Goal: Find specific page/section: Find specific page/section

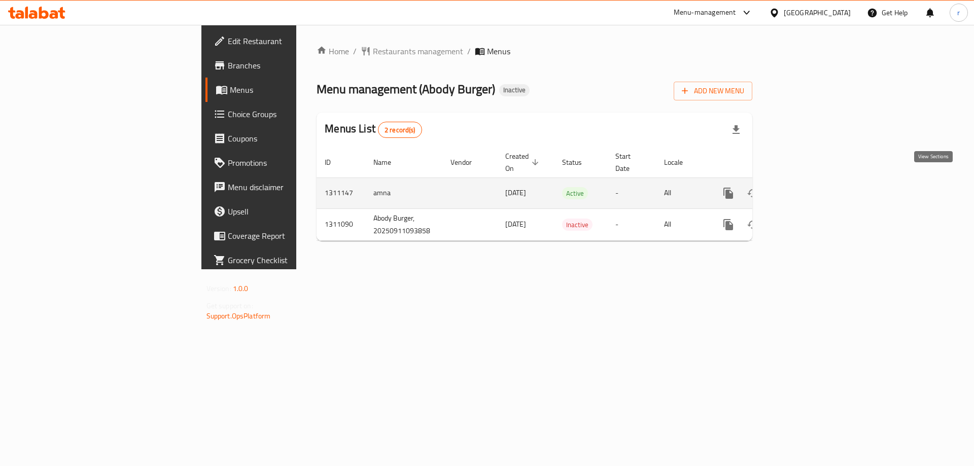
click at [807, 187] on icon "enhanced table" at bounding box center [801, 193] width 12 height 12
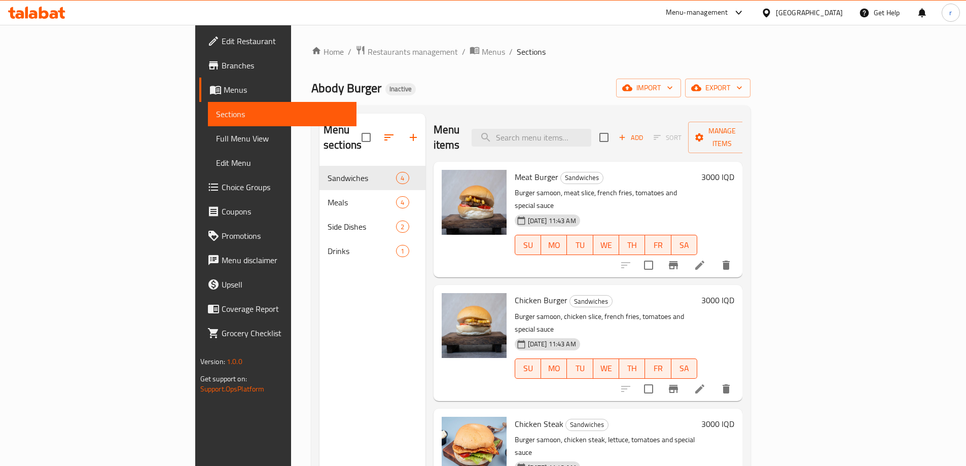
click at [216, 144] on span "Full Menu View" at bounding box center [282, 138] width 132 height 12
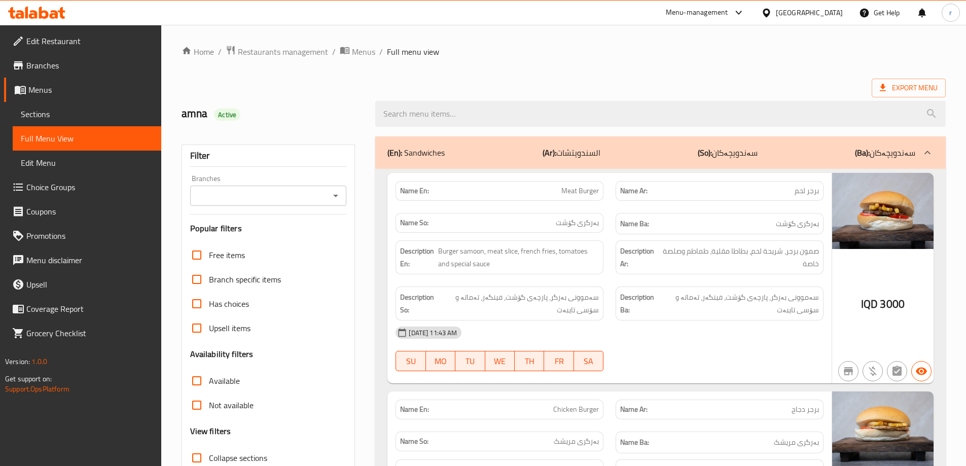
click at [106, 74] on link "Branches" at bounding box center [82, 65] width 157 height 24
click at [45, 13] on icon at bounding box center [44, 13] width 10 height 12
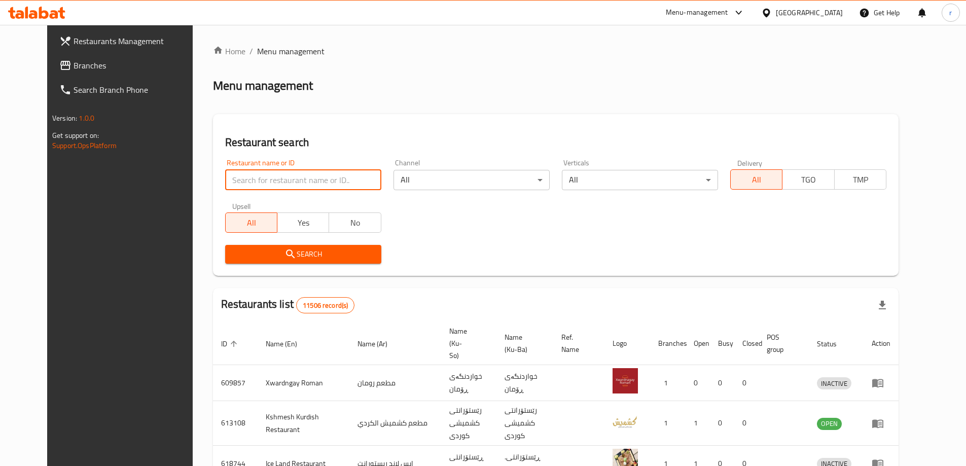
click at [295, 180] on input "search" at bounding box center [303, 180] width 156 height 20
paste input "Locus"
type input "Locus"
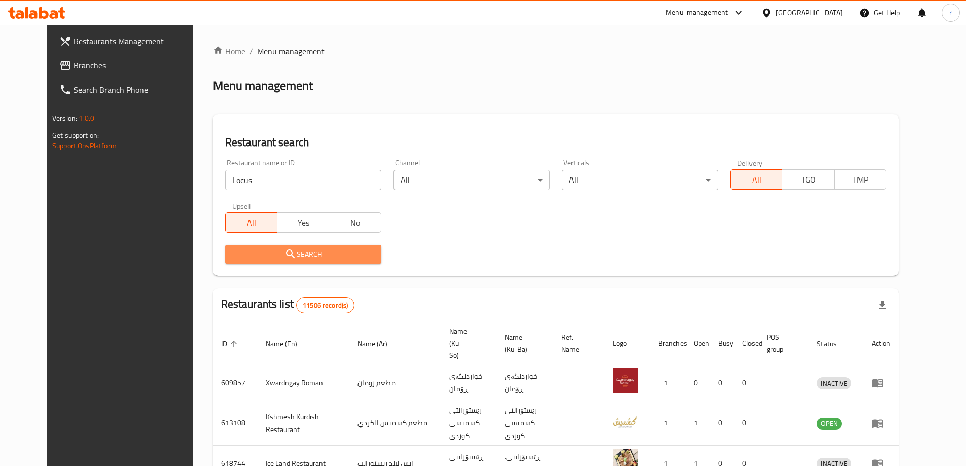
click at [246, 262] on button "Search" at bounding box center [303, 254] width 156 height 19
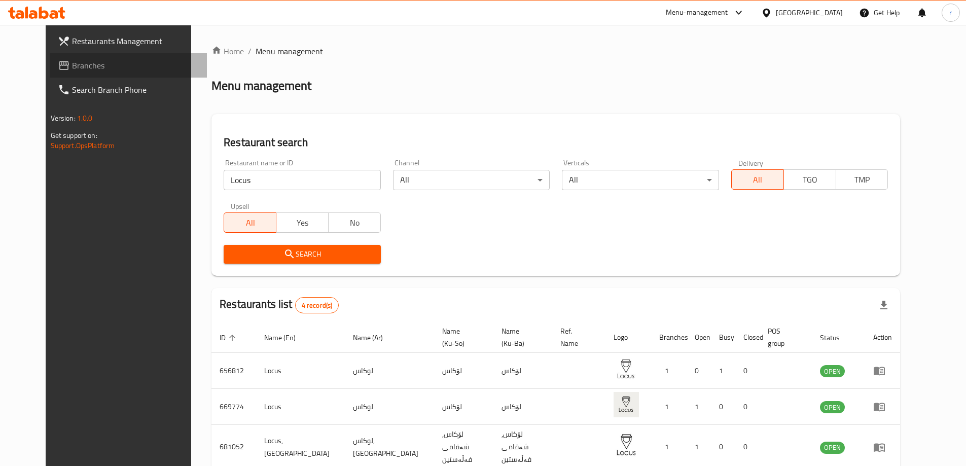
click at [96, 63] on span "Branches" at bounding box center [135, 65] width 127 height 12
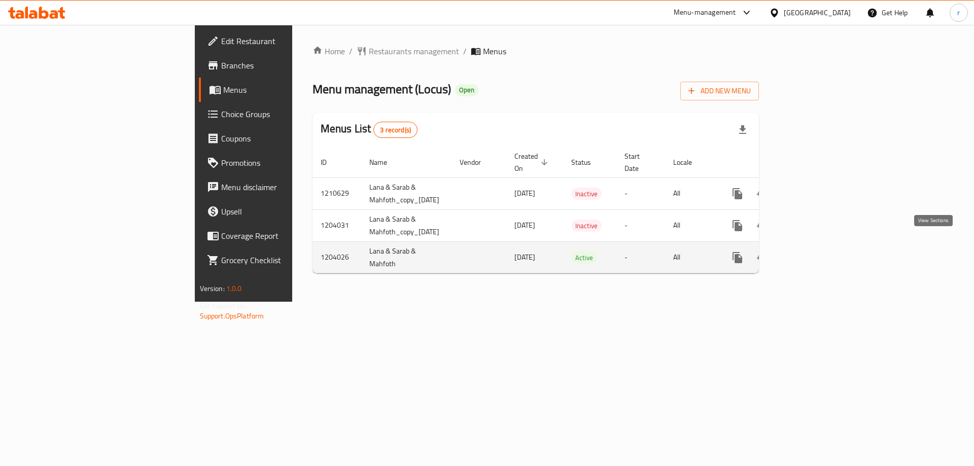
click at [817, 252] on icon "enhanced table" at bounding box center [810, 258] width 12 height 12
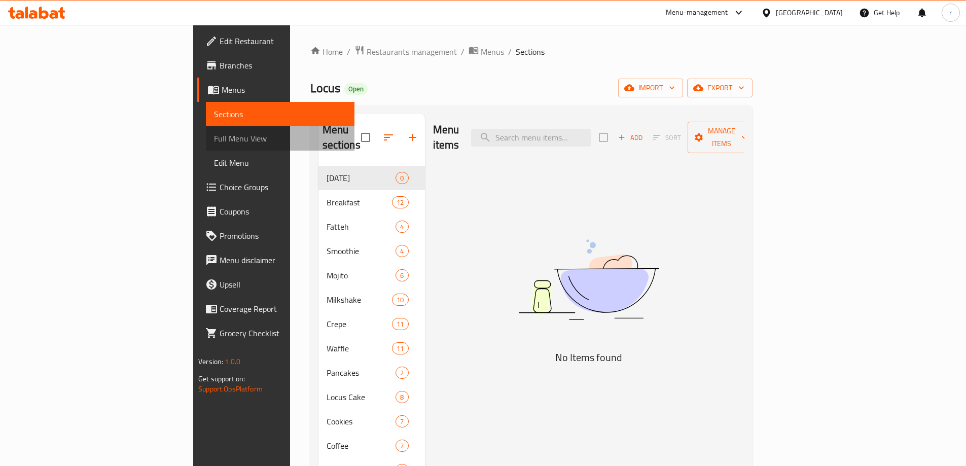
click at [214, 143] on span "Full Menu View" at bounding box center [280, 138] width 132 height 12
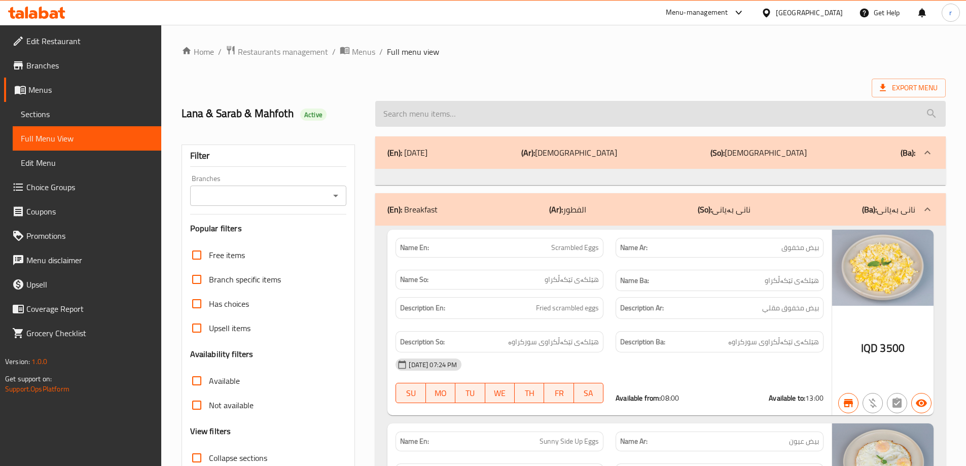
click at [420, 113] on input "search" at bounding box center [660, 114] width 571 height 26
paste input "Miami Mojito"
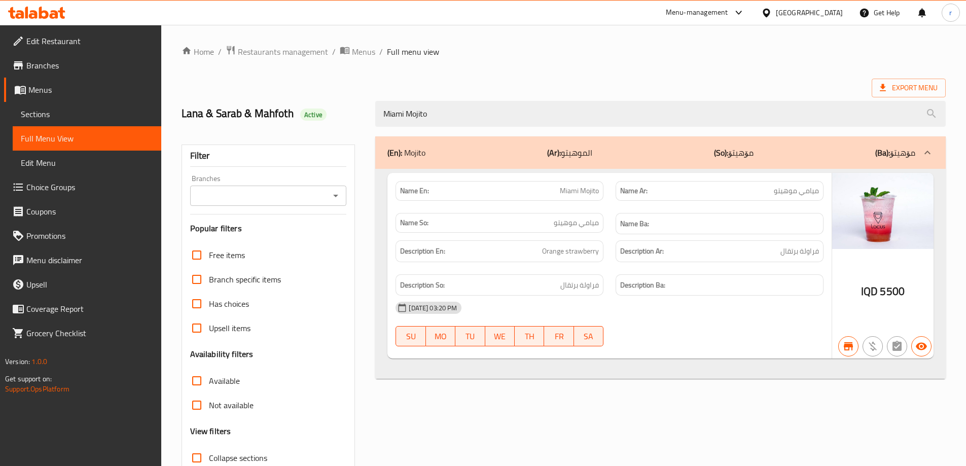
type input "Miami Mojito"
click at [296, 200] on input "Branches" at bounding box center [260, 196] width 134 height 14
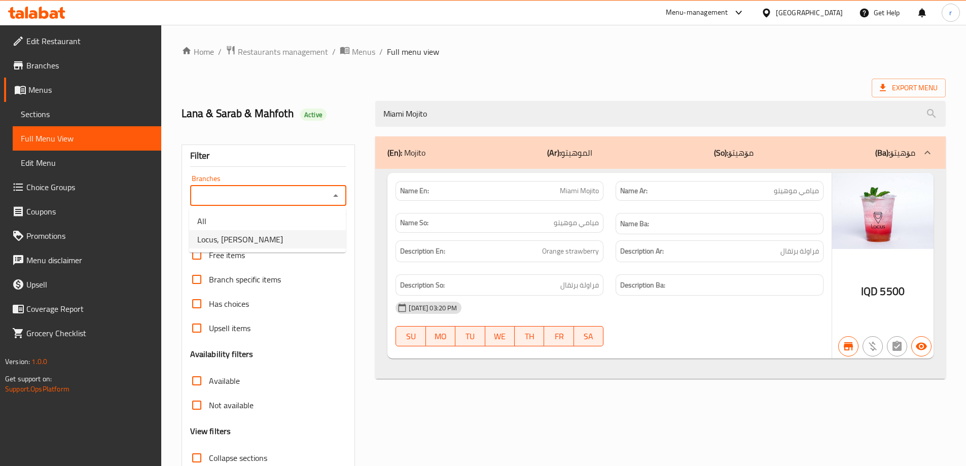
click at [287, 236] on li "Locus, Al Twesa" at bounding box center [267, 239] width 157 height 18
type input "Locus, Al Twesa"
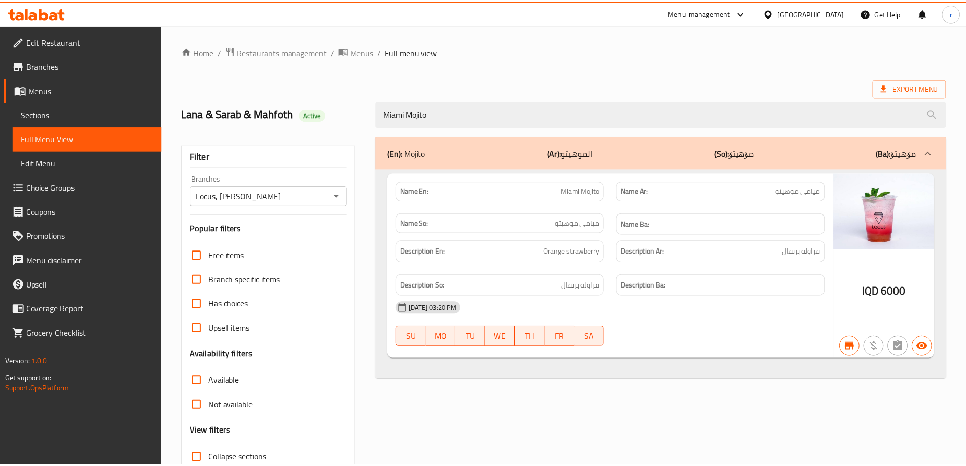
scroll to position [74, 0]
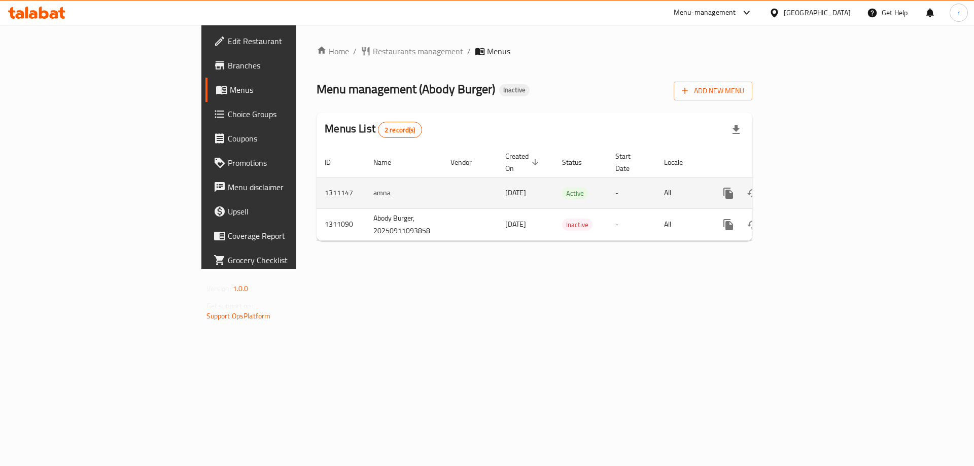
click at [807, 187] on icon "enhanced table" at bounding box center [801, 193] width 12 height 12
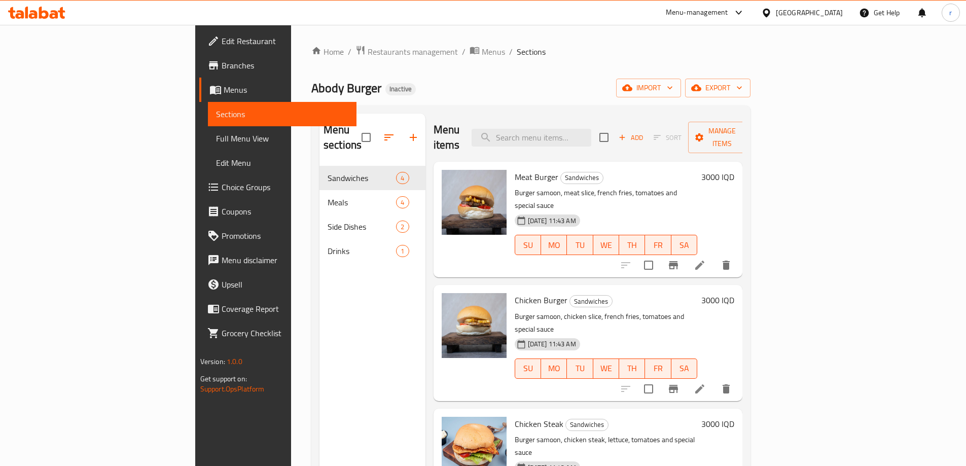
click at [45, 15] on icon at bounding box center [36, 13] width 57 height 12
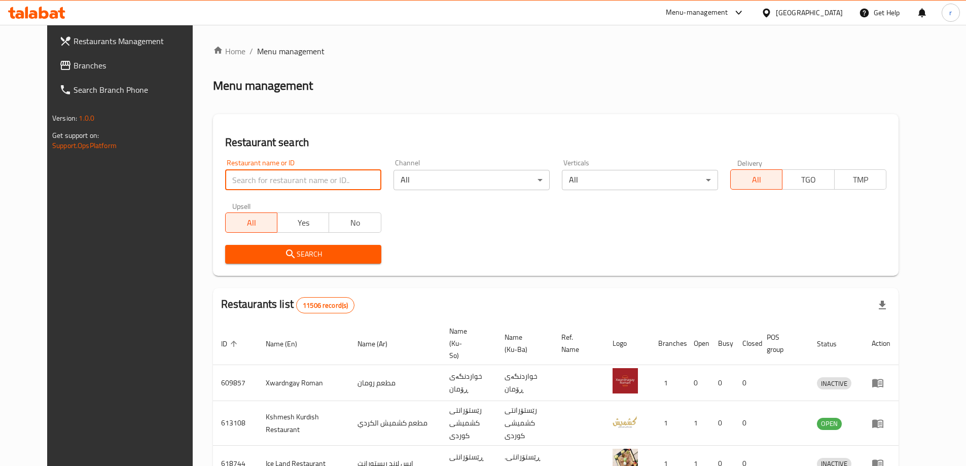
click at [292, 183] on input "search" at bounding box center [303, 180] width 156 height 20
paste input "[PERSON_NAME] Fish"
type input "[PERSON_NAME] Fish"
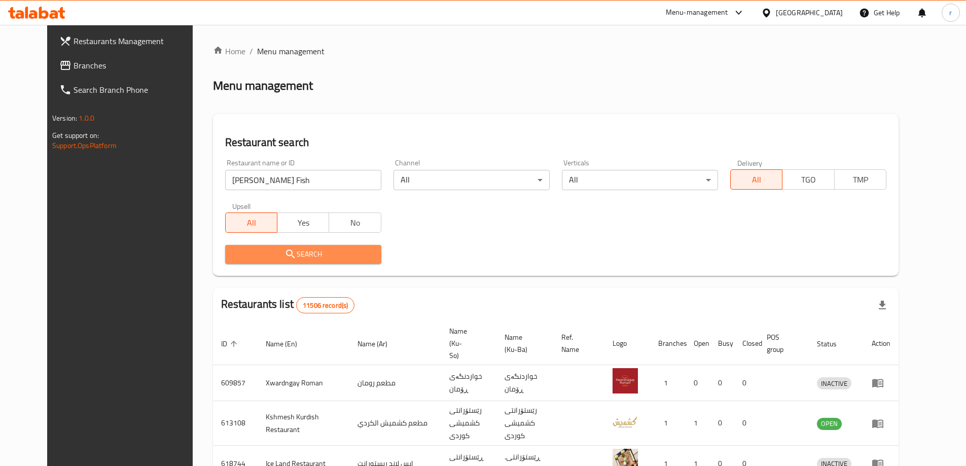
click at [225, 261] on button "Search" at bounding box center [303, 254] width 156 height 19
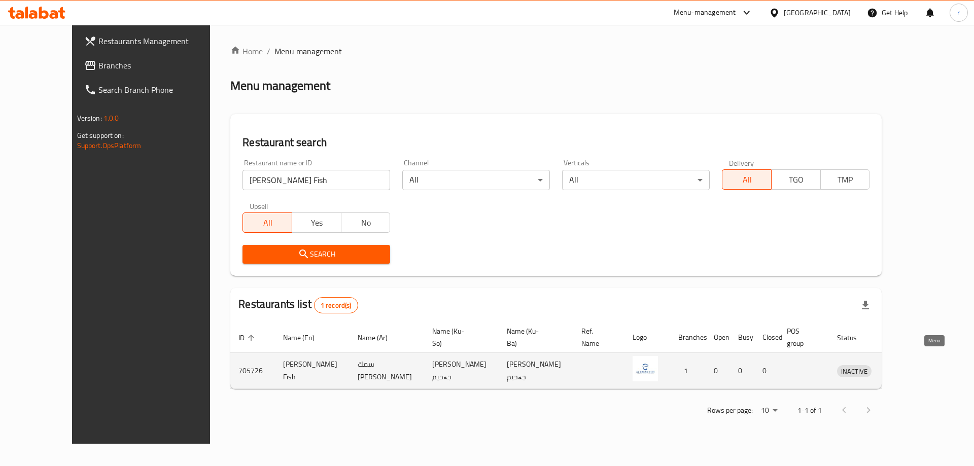
click at [904, 365] on icon "enhanced table" at bounding box center [898, 371] width 12 height 12
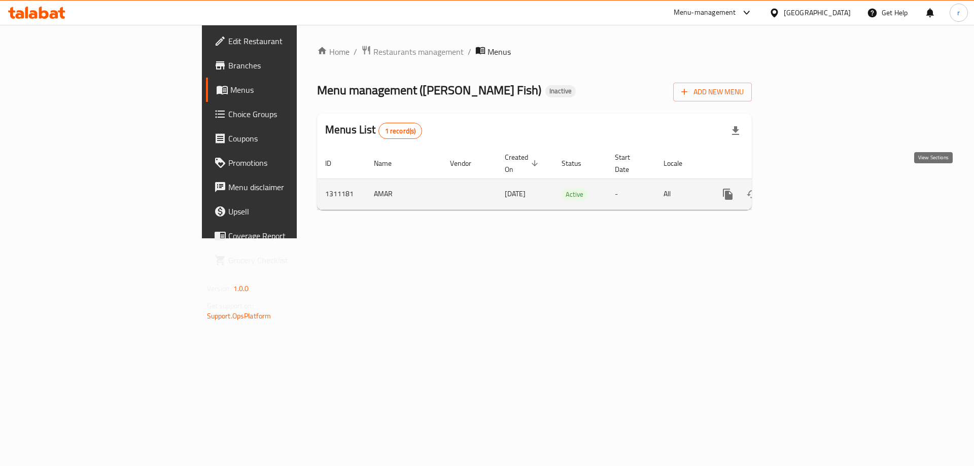
click at [807, 188] on icon "enhanced table" at bounding box center [801, 194] width 12 height 12
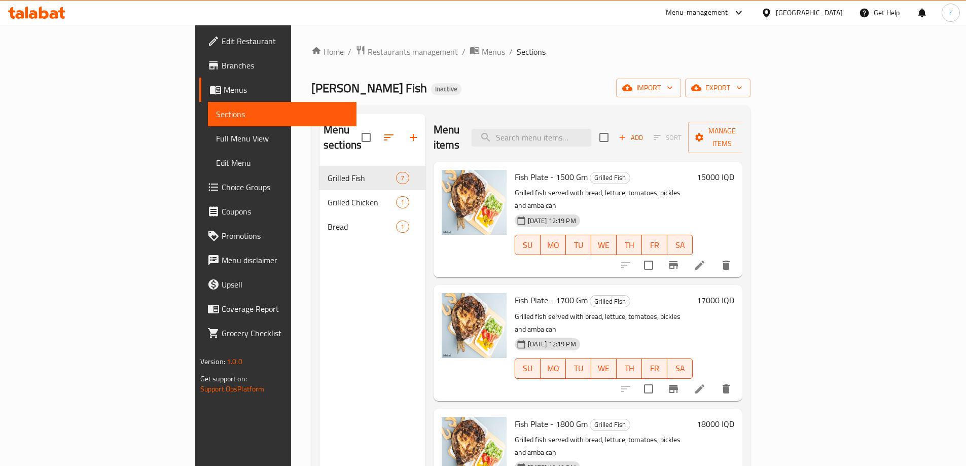
click at [208, 131] on link "Full Menu View" at bounding box center [282, 138] width 149 height 24
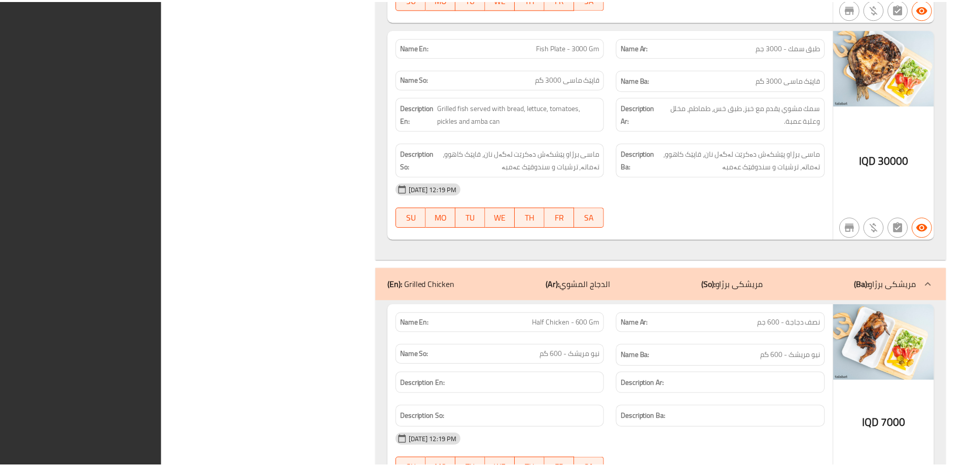
scroll to position [1773, 0]
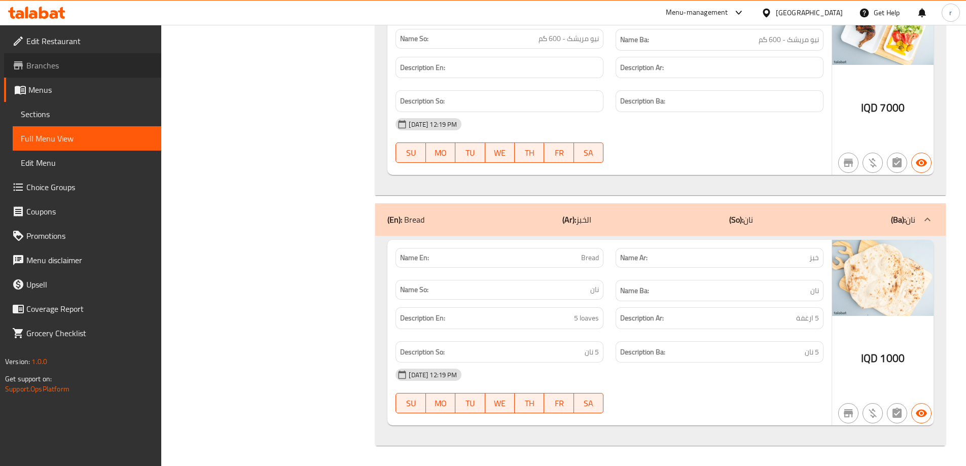
click at [59, 59] on span "Branches" at bounding box center [89, 65] width 127 height 12
